Goal: Information Seeking & Learning: Learn about a topic

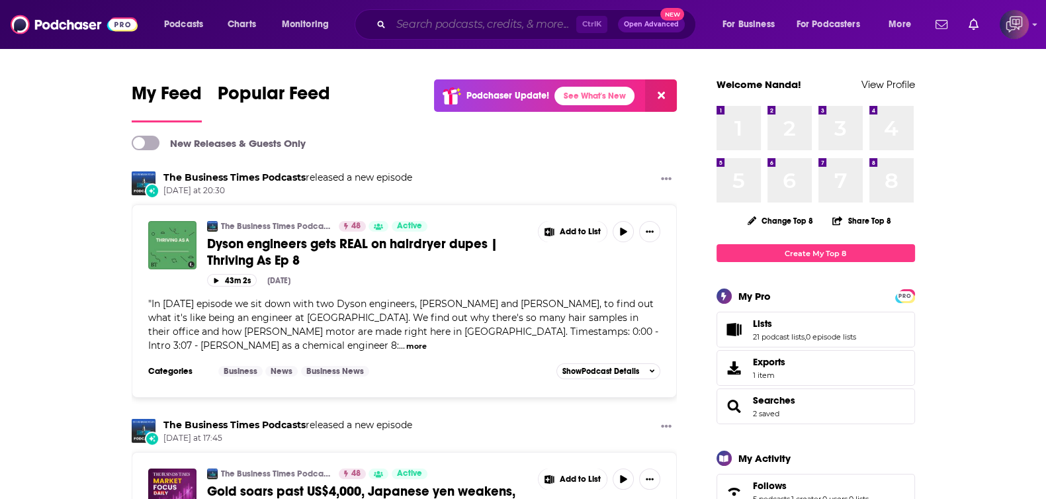
click at [401, 32] on input "Search podcasts, credits, & more..." at bounding box center [483, 24] width 185 height 21
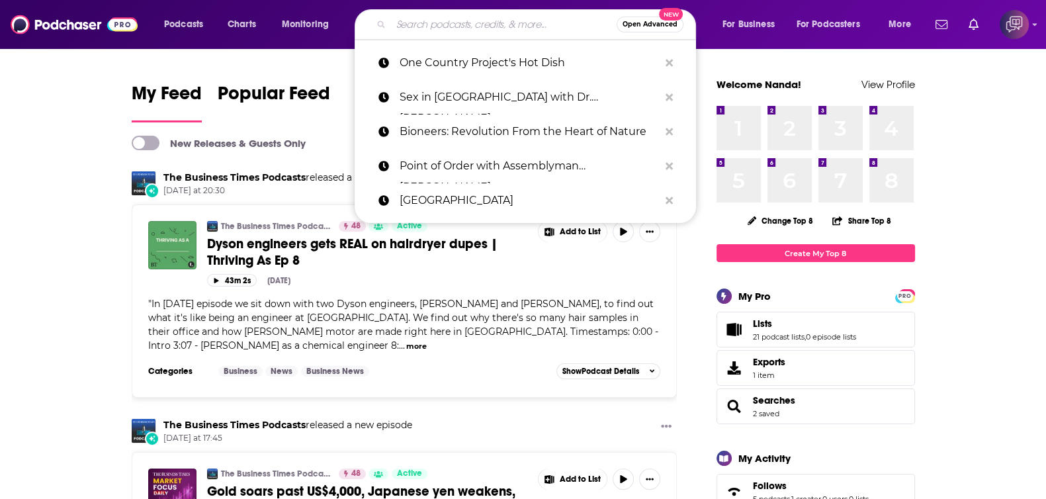
paste input "[US_STATE] Employment News"
type input "[US_STATE] Employment News"
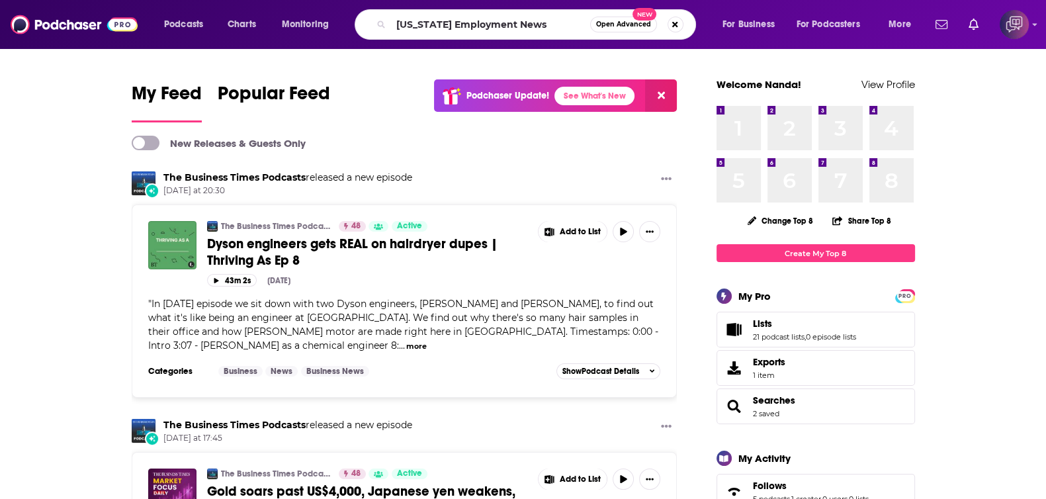
click at [620, 27] on span "Open Advanced" at bounding box center [623, 24] width 55 height 7
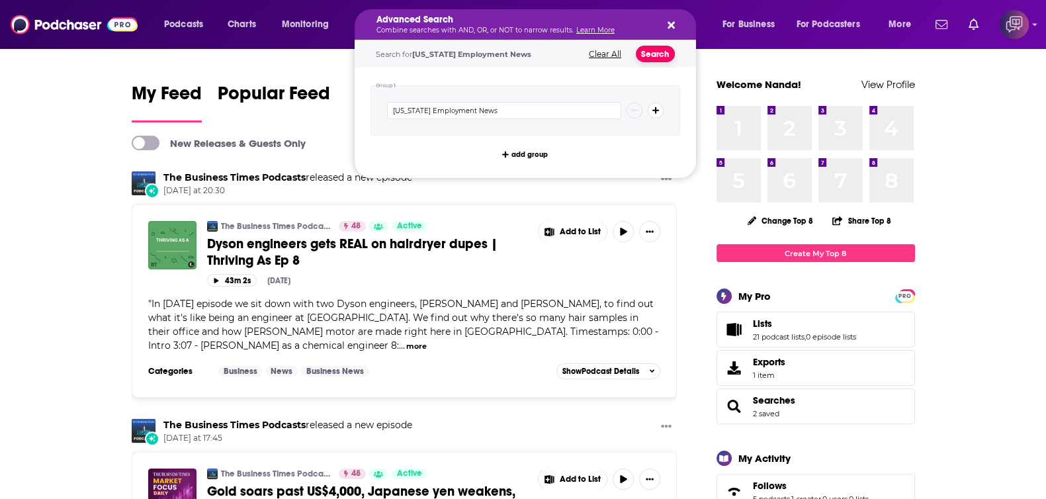
click at [659, 58] on button "Search" at bounding box center [655, 54] width 39 height 17
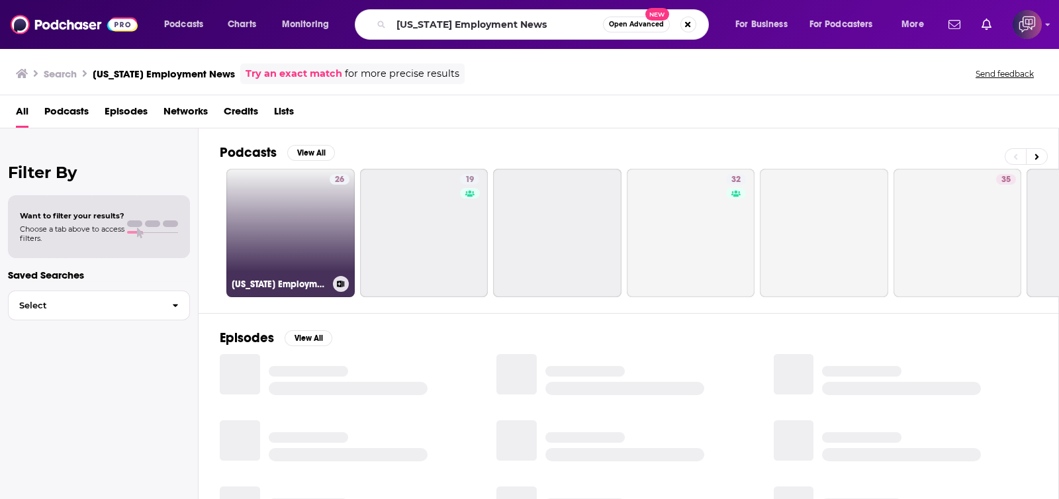
click at [280, 259] on link "26 [US_STATE] Employment News" at bounding box center [290, 233] width 128 height 128
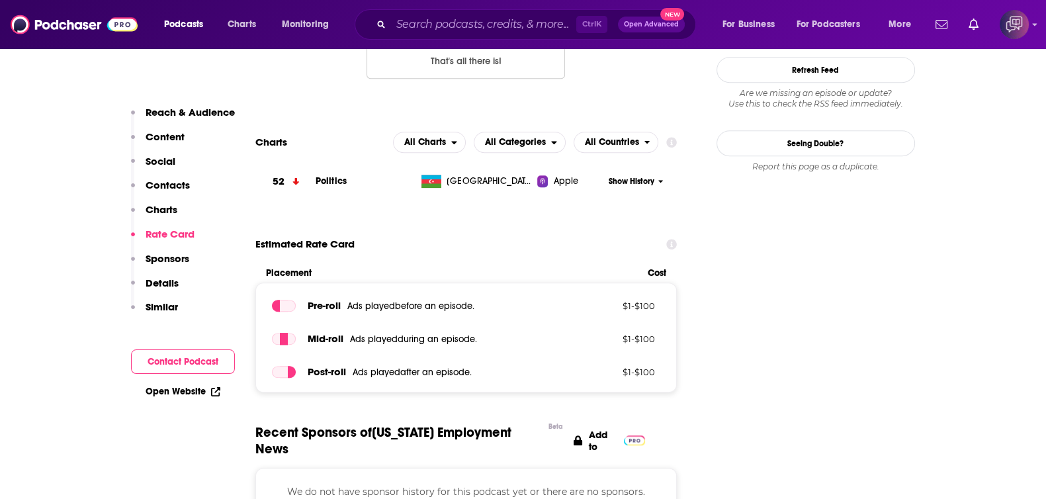
scroll to position [910, 0]
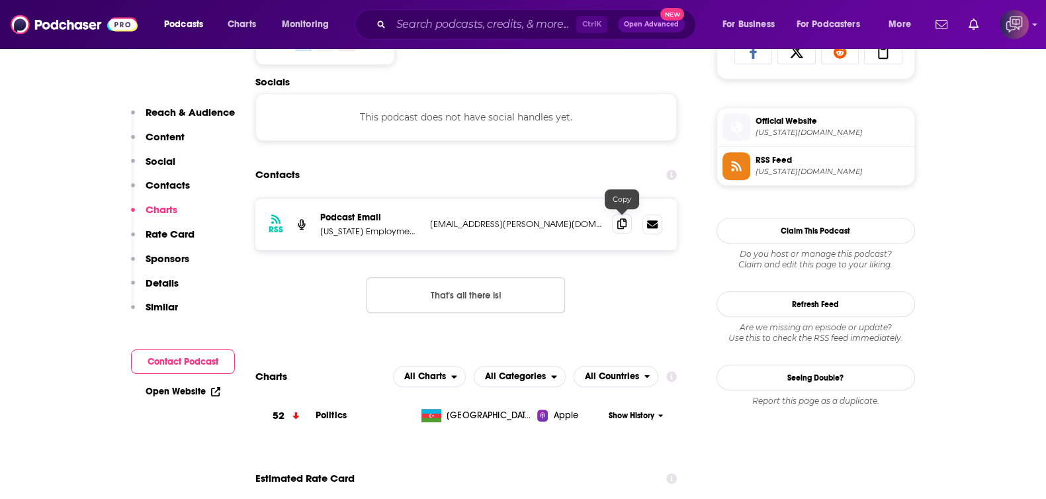
click at [622, 218] on icon at bounding box center [622, 223] width 9 height 11
